Goal: Task Accomplishment & Management: Complete application form

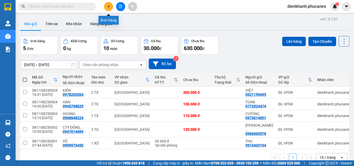
click at [110, 5] on icon "plus" at bounding box center [109, 7] width 4 height 4
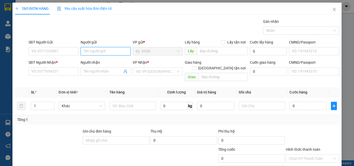
click at [82, 53] on input "Người gửi" at bounding box center [106, 51] width 50 height 8
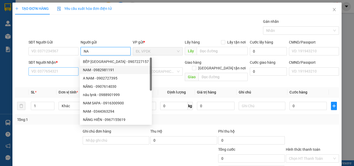
type input "NA"
click at [70, 73] on input "SĐT Người Nhận *" at bounding box center [54, 71] width 50 height 8
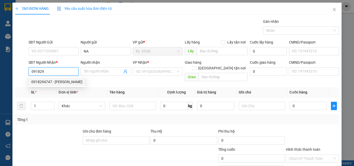
click at [48, 81] on div "0918294747 - [PERSON_NAME]" at bounding box center [56, 82] width 51 height 6
type input "0918294747"
type input "HÀ"
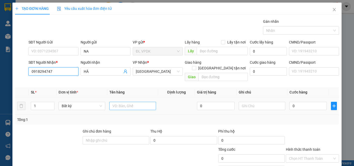
type input "0918294747"
click at [113, 102] on input "text" at bounding box center [132, 106] width 47 height 8
type input "1TX"
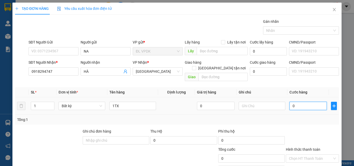
click at [290, 102] on input "0" at bounding box center [308, 106] width 37 height 8
type input "2"
type input "20"
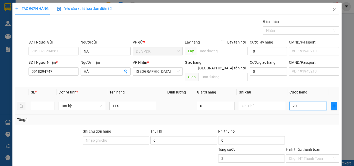
type input "20"
type input "20.000"
click at [303, 147] on label "Hình thức thanh toán" at bounding box center [303, 149] width 34 height 4
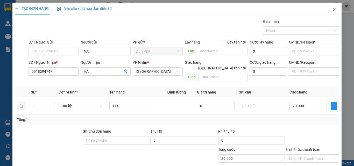
click at [303, 155] on input "Hình thức thanh toán" at bounding box center [310, 159] width 43 height 8
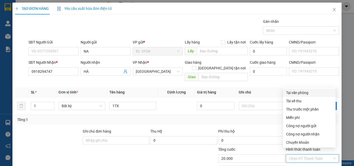
click at [302, 95] on div "Tại văn phòng" at bounding box center [309, 93] width 46 height 6
type input "0"
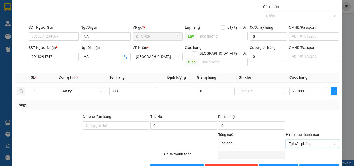
scroll to position [26, 0]
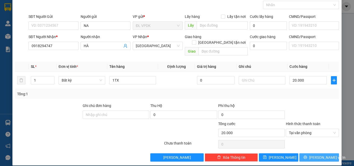
click at [314, 155] on span "[PERSON_NAME] và In" at bounding box center [327, 158] width 36 height 6
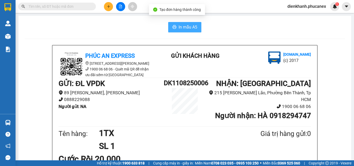
click at [195, 29] on span "In mẫu A5" at bounding box center [188, 27] width 19 height 6
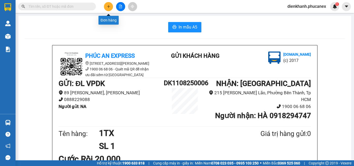
click at [106, 8] on button at bounding box center [108, 6] width 9 height 9
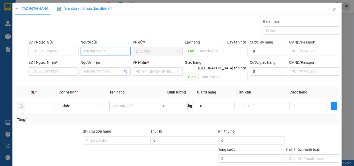
click at [88, 51] on input "Người gửi" at bounding box center [106, 51] width 50 height 8
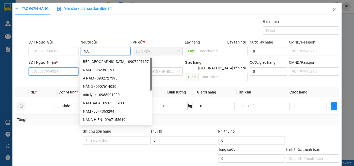
type input "NA"
click at [49, 73] on input "SĐT Người Nhận *" at bounding box center [54, 71] width 50 height 8
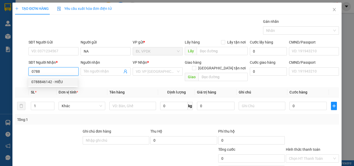
click at [46, 80] on div "0788846142 - HIẾU" at bounding box center [52, 82] width 43 height 6
type input "0788846142"
type input "HIẾU"
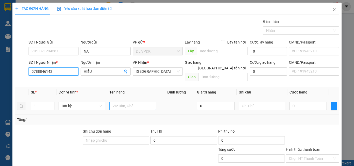
type input "0788846142"
click at [114, 102] on input "text" at bounding box center [132, 106] width 47 height 8
type input "1TX"
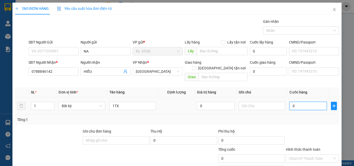
click at [290, 102] on input "0" at bounding box center [308, 106] width 37 height 8
type input "5"
type input "50"
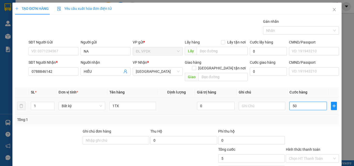
type input "50"
type input "50.000"
click at [304, 147] on label "Hình thức thanh toán" at bounding box center [303, 149] width 34 height 4
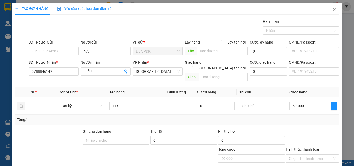
click at [304, 155] on input "Hình thức thanh toán" at bounding box center [310, 159] width 43 height 8
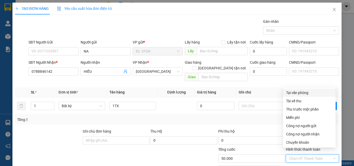
click at [300, 93] on div "Tại văn phòng" at bounding box center [309, 93] width 46 height 6
type input "0"
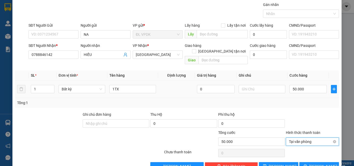
scroll to position [26, 0]
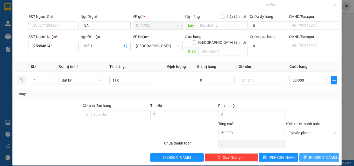
click at [317, 155] on span "[PERSON_NAME] và In" at bounding box center [327, 158] width 36 height 6
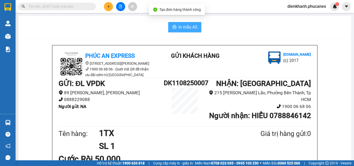
click at [185, 27] on span "In mẫu A5" at bounding box center [188, 27] width 19 height 6
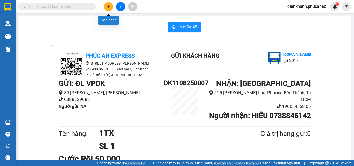
click at [109, 5] on icon "plus" at bounding box center [109, 7] width 4 height 4
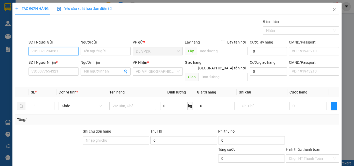
click at [75, 50] on input "SĐT Người Gửi" at bounding box center [54, 51] width 50 height 8
click at [39, 62] on div "0705682345 - HUY" at bounding box center [52, 62] width 43 height 6
type input "0705682345"
type input "HUY"
type input "0338899976"
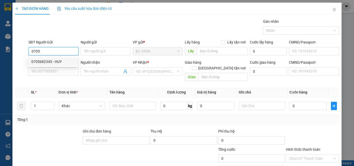
type input "DUNG"
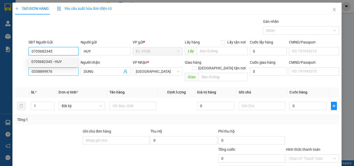
type input "0705682345"
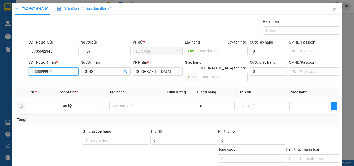
click at [55, 71] on input "0338899976" at bounding box center [54, 71] width 50 height 8
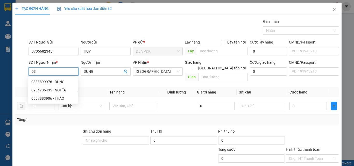
type input "0"
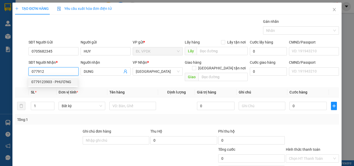
click at [43, 80] on div "0779123903 - PHƯƠNG" at bounding box center [52, 82] width 43 height 6
type input "0779123903"
type input "PHƯƠNG"
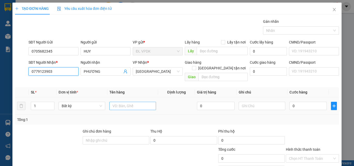
type input "0779123903"
click at [113, 102] on input "text" at bounding box center [132, 106] width 47 height 8
type input "1TX"
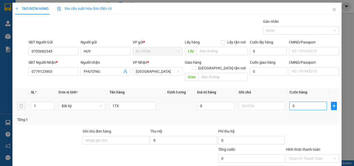
click at [290, 102] on input "0" at bounding box center [308, 106] width 37 height 8
type input "5"
type input "50"
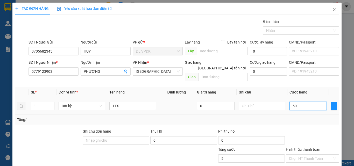
type input "50"
type input "50.000"
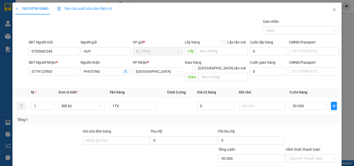
click at [309, 147] on label "Hình thức thanh toán" at bounding box center [303, 149] width 34 height 4
click at [309, 155] on input "Hình thức thanh toán" at bounding box center [310, 159] width 43 height 8
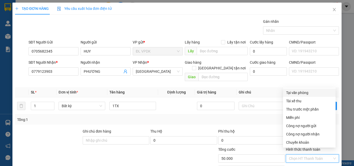
click at [292, 92] on div "Tại văn phòng" at bounding box center [309, 93] width 46 height 6
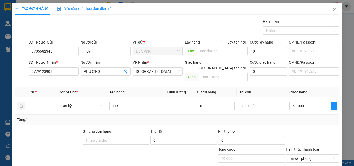
drag, startPoint x: 316, startPoint y: 152, endPoint x: 305, endPoint y: 136, distance: 19.3
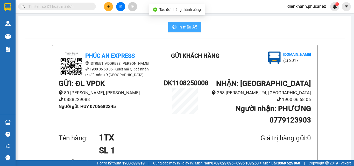
click at [189, 27] on span "In mẫu A5" at bounding box center [188, 27] width 19 height 6
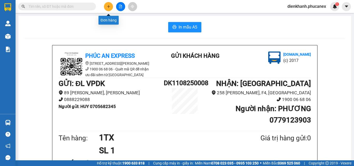
click at [107, 9] on button at bounding box center [108, 6] width 9 height 9
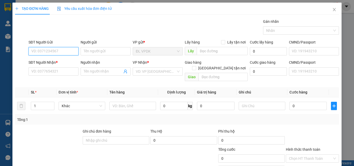
click at [68, 53] on input "SĐT Người Gửi" at bounding box center [54, 51] width 50 height 8
click at [41, 61] on div "0705682345 - HUY" at bounding box center [52, 62] width 43 height 6
type input "0705682345"
type input "HUY"
type input "0779123903"
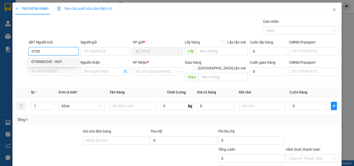
type input "PHƯƠNG"
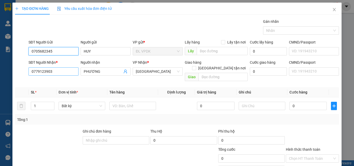
type input "0705682345"
click at [53, 73] on input "0779123903" at bounding box center [54, 71] width 50 height 8
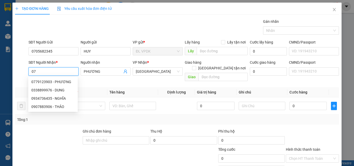
type input "0"
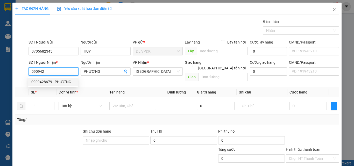
click at [43, 82] on div "0909428679 - PHƯƠNG" at bounding box center [52, 82] width 43 height 6
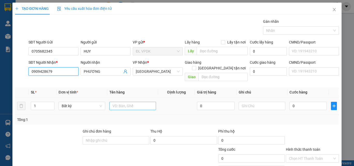
type input "0909428679"
click at [113, 102] on input "text" at bounding box center [132, 106] width 47 height 8
type input "1TX"
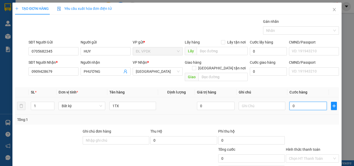
click at [290, 102] on input "0" at bounding box center [308, 106] width 37 height 8
type input "4"
type input "40"
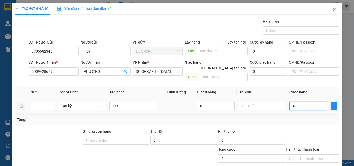
type input "40"
type input "40.000"
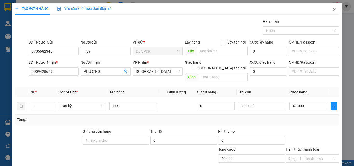
click at [305, 147] on label "Hình thức thanh toán" at bounding box center [303, 149] width 34 height 4
click at [305, 155] on input "Hình thức thanh toán" at bounding box center [310, 159] width 43 height 8
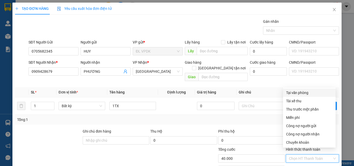
click at [298, 92] on div "Tại văn phòng" at bounding box center [309, 93] width 46 height 6
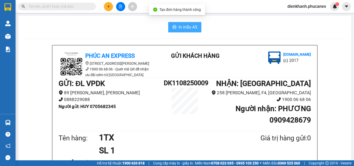
click at [192, 25] on span "In mẫu A5" at bounding box center [188, 27] width 19 height 6
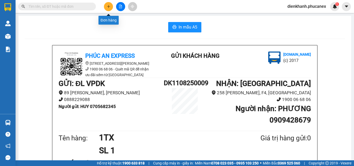
click at [108, 6] on icon "plus" at bounding box center [109, 7] width 4 height 4
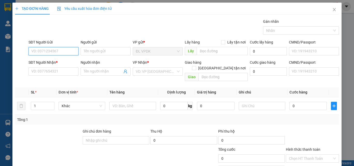
click at [73, 52] on input "SĐT Người Gửi" at bounding box center [54, 51] width 50 height 8
click at [41, 60] on div "0905834090 - CƯỜNG" at bounding box center [52, 62] width 43 height 6
type input "0905834090"
type input "CƯỜNG"
type input "0903658393"
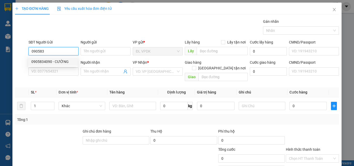
type input "MY"
type input "119 PHỔ QUANG PHƯỜNG 9 [GEOGRAPHIC_DATA]"
type input "80.000"
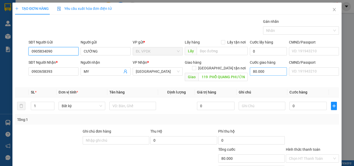
type input "0905834090"
click at [252, 71] on input "80.000" at bounding box center [268, 71] width 37 height 8
click at [273, 70] on input "80.000" at bounding box center [268, 71] width 37 height 8
type input "8.000"
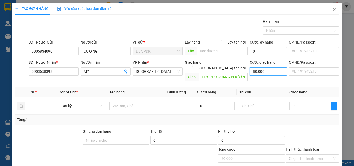
type input "8.000"
type input "800"
type input "80"
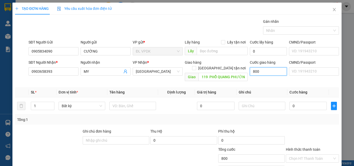
type input "80"
type input "8"
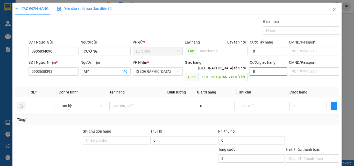
type input "0"
click at [250, 72] on input "0" at bounding box center [268, 71] width 37 height 8
type input "50"
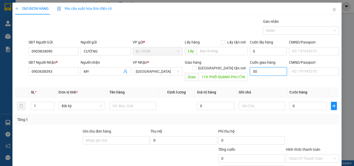
type input "50"
type input "50.000"
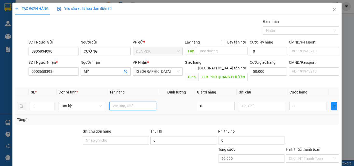
click at [122, 102] on input "text" at bounding box center [132, 106] width 47 height 8
click at [54, 70] on input "0903658393" at bounding box center [54, 71] width 50 height 8
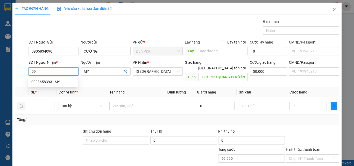
type input "0"
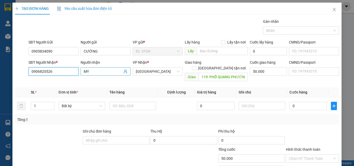
type input "0906820526"
click at [88, 71] on input "MY" at bounding box center [103, 72] width 39 height 6
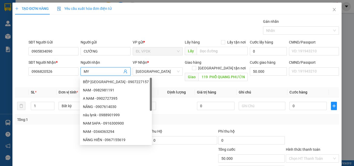
type input "M"
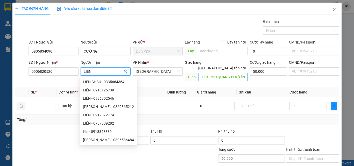
type input "LIÊN"
click at [242, 73] on input "119 PHỔ QUANG PHƯỜNG 9 [GEOGRAPHIC_DATA]" at bounding box center [223, 77] width 49 height 8
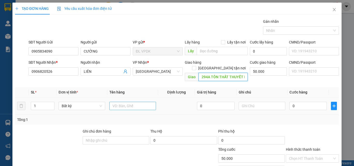
type input "294A TÔN THẤT THUYẾT P1 Q4"
click at [123, 102] on input "text" at bounding box center [132, 106] width 47 height 8
type input "1TX"
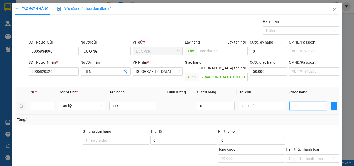
click at [291, 102] on input "0" at bounding box center [308, 106] width 37 height 8
type input "3"
type input "50.003"
type input "30"
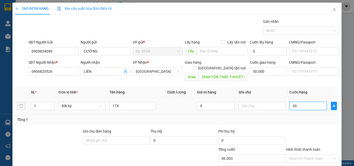
type input "50.030"
type input "30.000"
type input "80.000"
click at [302, 147] on label "Hình thức thanh toán" at bounding box center [303, 149] width 34 height 4
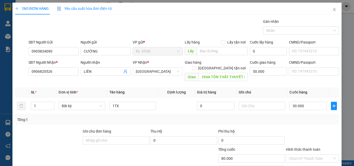
click at [302, 155] on input "Hình thức thanh toán" at bounding box center [310, 159] width 43 height 8
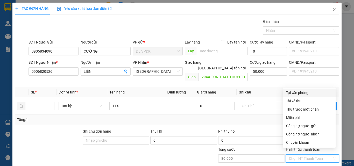
click at [298, 93] on div "Tại văn phòng" at bounding box center [309, 93] width 46 height 6
type input "0"
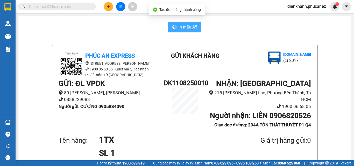
click at [190, 28] on span "In mẫu A5" at bounding box center [188, 27] width 19 height 6
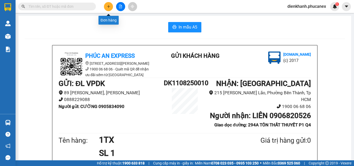
click at [107, 7] on icon "plus" at bounding box center [109, 7] width 4 height 4
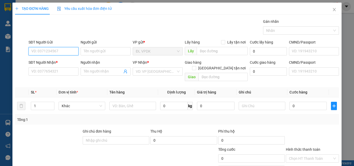
click at [72, 52] on input "SĐT Người Gửi" at bounding box center [54, 51] width 50 height 8
click at [45, 59] on div "0901931376 - HIẾU" at bounding box center [52, 62] width 43 height 6
type input "0901931376"
type input "HIẾU"
type input "0933440051"
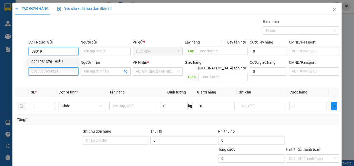
type input "PHƯƠNG"
type input "0901931376"
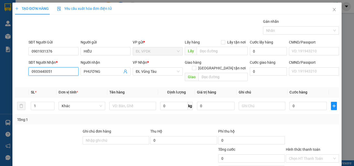
click at [56, 72] on input "0933440051" at bounding box center [54, 71] width 50 height 8
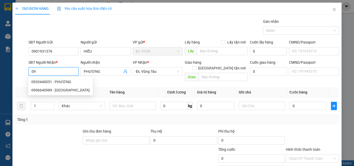
type input "0"
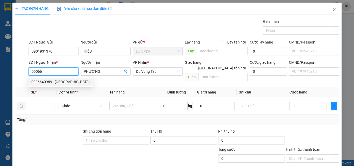
click at [39, 82] on div "0906640989 - [GEOGRAPHIC_DATA]" at bounding box center [60, 82] width 58 height 6
type input "0906640989"
type input "[PERSON_NAME]"
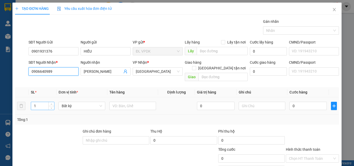
type input "0906640989"
click at [37, 102] on input "1" at bounding box center [42, 106] width 23 height 8
type input "15"
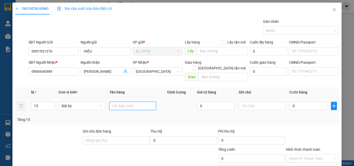
click at [116, 102] on input "text" at bounding box center [132, 106] width 47 height 8
type input "15 XÔ"
click at [291, 102] on input "0" at bounding box center [308, 106] width 37 height 8
type input "4"
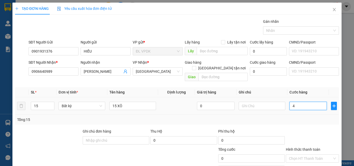
type input "4"
type input "45"
type input "450"
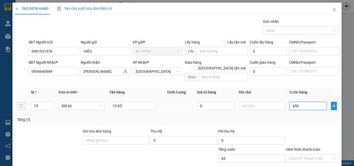
type input "450"
type input "450.000"
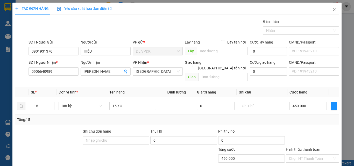
click at [298, 147] on label "Hình thức thanh toán" at bounding box center [303, 149] width 34 height 4
click at [298, 155] on input "Hình thức thanh toán" at bounding box center [310, 159] width 43 height 8
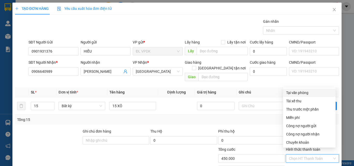
click at [294, 90] on div "Tại văn phòng" at bounding box center [309, 93] width 46 height 6
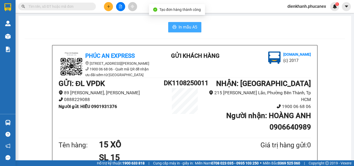
drag, startPoint x: 188, startPoint y: 26, endPoint x: 204, endPoint y: 67, distance: 44.6
click at [188, 29] on span "In mẫu A5" at bounding box center [188, 27] width 19 height 6
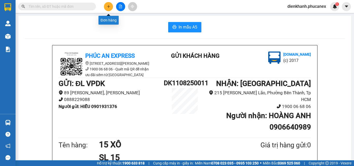
click at [108, 4] on button at bounding box center [108, 6] width 9 height 9
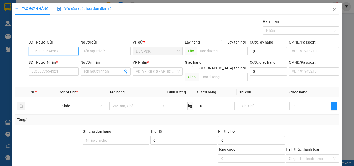
click at [68, 53] on input "SĐT Người Gửi" at bounding box center [54, 51] width 50 height 8
click at [46, 62] on div "0384922049 - NỤ CƯỜI VIỆT" at bounding box center [54, 62] width 47 height 6
type input "0384922049"
type input "NỤ CƯỜI VIỆT"
type input "0962984986"
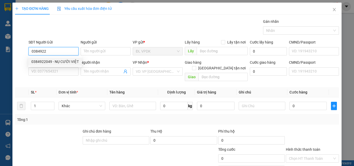
type input "DŨNG"
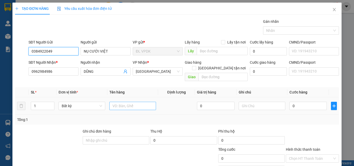
type input "0384922049"
click at [116, 102] on input "text" at bounding box center [132, 106] width 47 height 8
type input "1H"
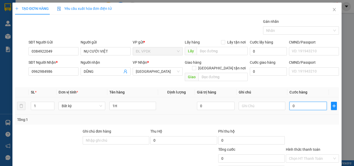
click at [290, 102] on input "0" at bounding box center [308, 106] width 37 height 8
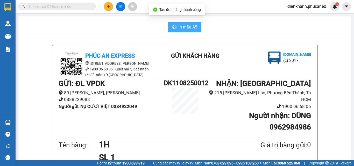
drag, startPoint x: 180, startPoint y: 27, endPoint x: 201, endPoint y: 66, distance: 45.0
click at [180, 28] on span "In mẫu A5" at bounding box center [188, 27] width 19 height 6
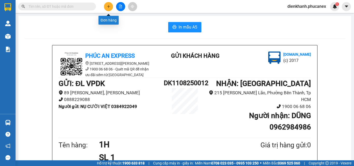
click at [108, 5] on icon "plus" at bounding box center [109, 7] width 4 height 4
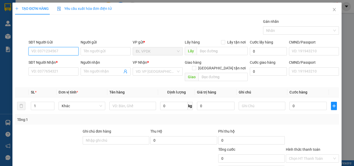
click at [70, 51] on input "SĐT Người Gửi" at bounding box center [54, 51] width 50 height 8
click at [48, 61] on div "0787512709 - HẰNG" at bounding box center [52, 62] width 43 height 6
type input "0787512709"
type input "HẰNG"
type input "0905796720"
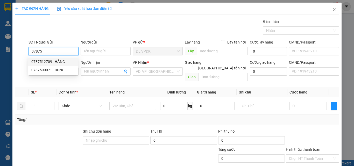
type input "CÚC"
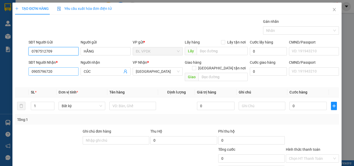
type input "0787512709"
click at [59, 73] on input "0905796720" at bounding box center [54, 71] width 50 height 8
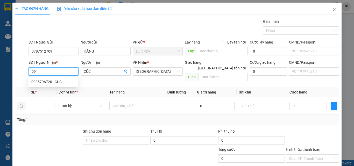
type input "0"
click at [45, 91] on div "0342864792 - HIẾU" at bounding box center [52, 90] width 43 height 6
type input "0342864792"
type input "HIẾU"
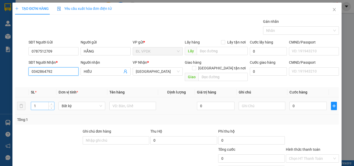
type input "0342864792"
click at [43, 102] on input "1" at bounding box center [42, 106] width 23 height 8
type input "1"
type input "2"
click at [115, 103] on input "text" at bounding box center [132, 106] width 47 height 8
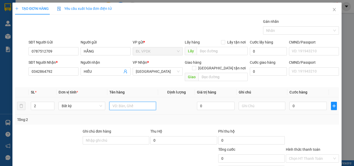
type input "2"
type input "1TX+1TG"
click at [290, 102] on input "0" at bounding box center [308, 106] width 37 height 8
type input "5"
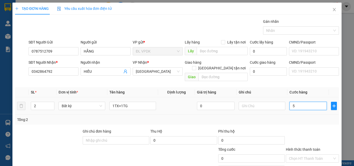
type input "5"
type input "0"
click at [290, 102] on input "0" at bounding box center [308, 106] width 37 height 8
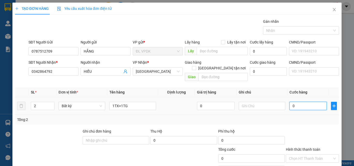
type input "60"
click at [302, 147] on label "Hình thức thanh toán" at bounding box center [303, 149] width 34 height 4
click at [302, 155] on input "Hình thức thanh toán" at bounding box center [310, 159] width 43 height 8
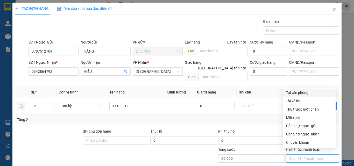
click at [299, 94] on div "Tại văn phòng" at bounding box center [309, 93] width 46 height 6
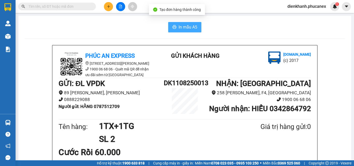
click at [190, 24] on span "In mẫu A5" at bounding box center [188, 27] width 19 height 6
